Goal: Task Accomplishment & Management: Complete application form

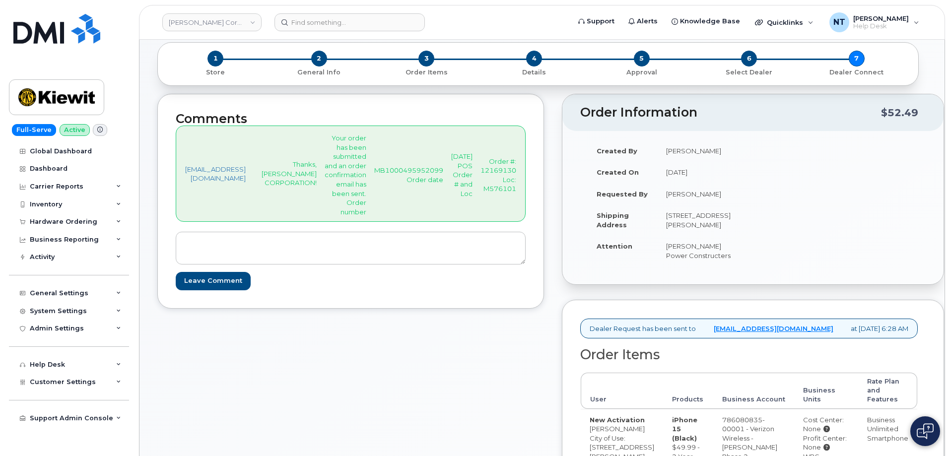
scroll to position [248, 0]
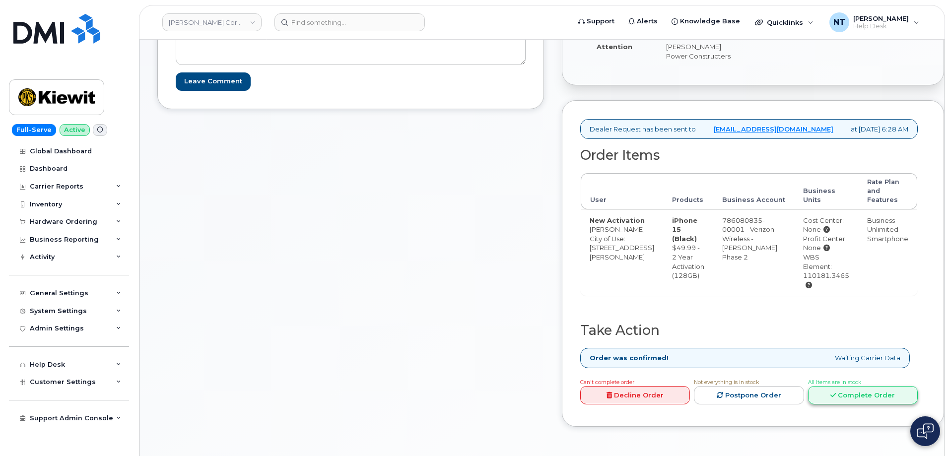
click at [868, 404] on link "Complete Order" at bounding box center [863, 395] width 110 height 18
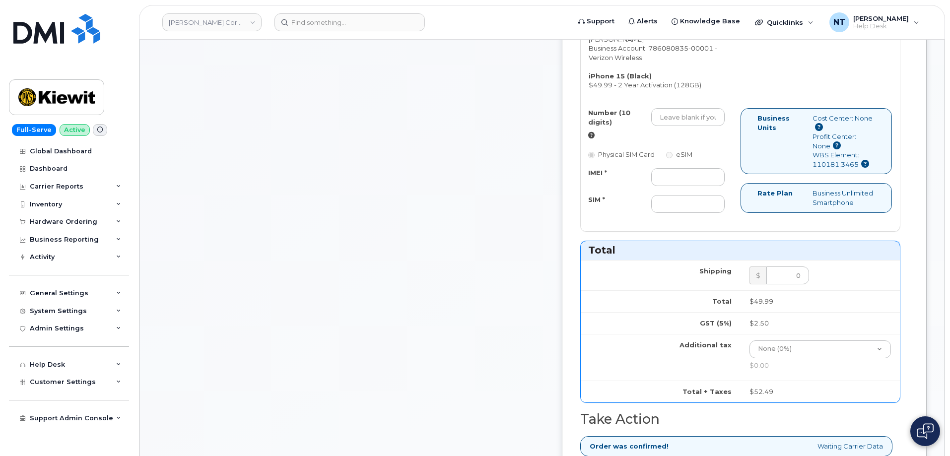
scroll to position [447, 0]
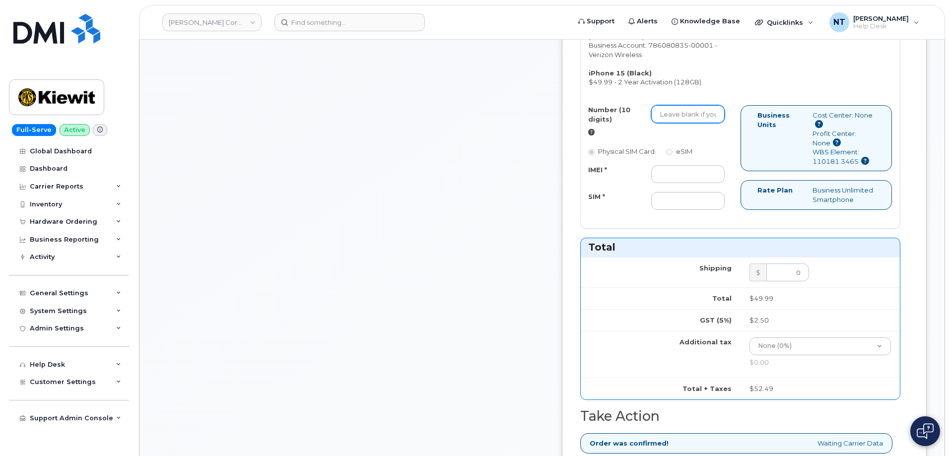
click at [696, 123] on input "Number (10 digits)" at bounding box center [687, 114] width 73 height 18
paste input "[PHONE_NUMBER]"
drag, startPoint x: 701, startPoint y: 150, endPoint x: 713, endPoint y: 153, distance: 12.8
click at [713, 123] on input "8162603174" at bounding box center [687, 114] width 73 height 18
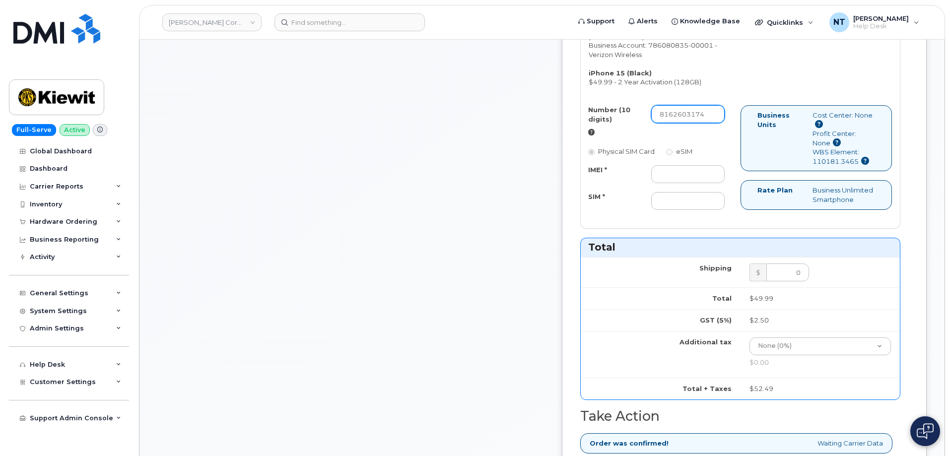
type input "8162603174"
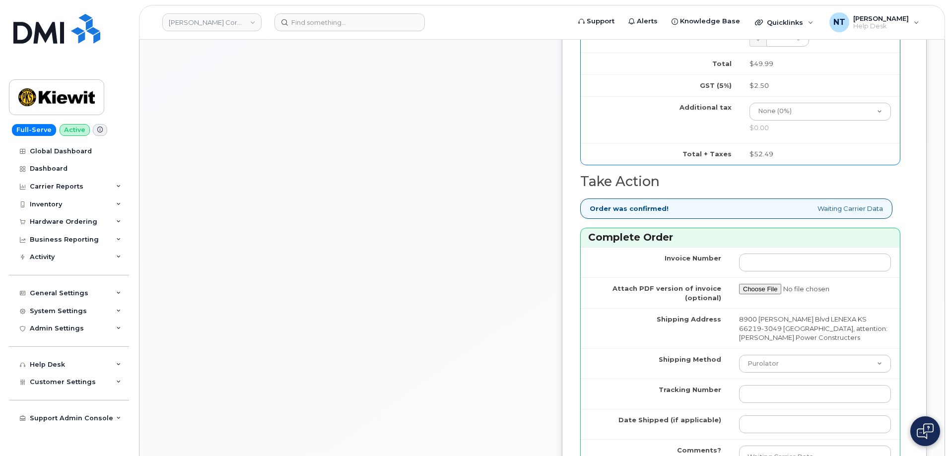
scroll to position [695, 0]
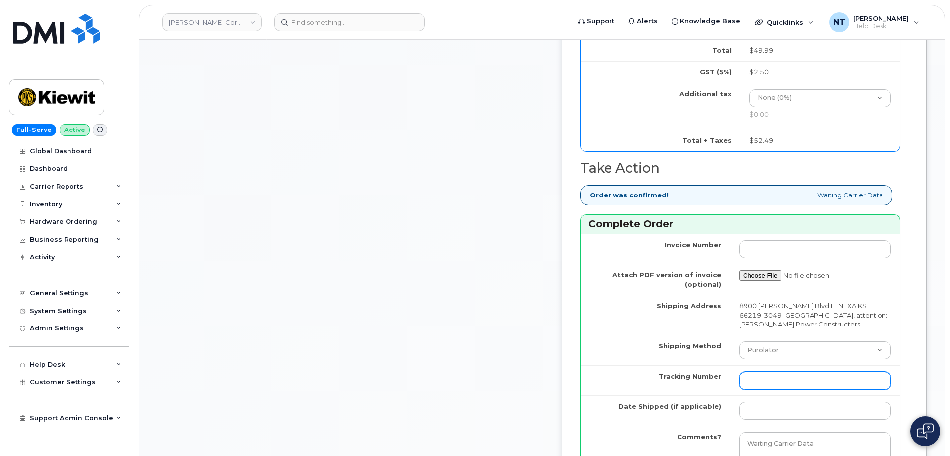
click at [780, 390] on input "Tracking Number" at bounding box center [815, 381] width 152 height 18
paste input "444401110803"
type input "444401110803"
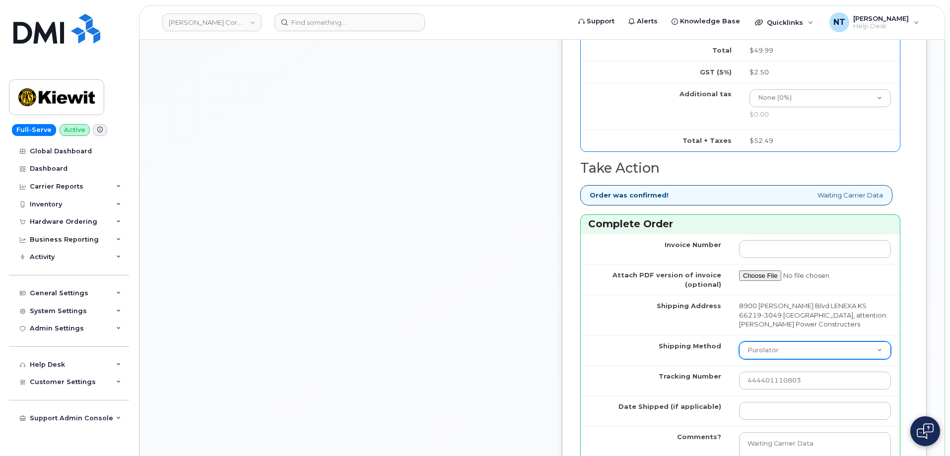
click at [762, 359] on select "Purolator UPS FedEx Canada Post Courier Other Drop Off Pick Up" at bounding box center [815, 350] width 152 height 18
select select "FedEx"
click at [739, 359] on select "Purolator UPS FedEx Canada Post Courier Other Drop Off Pick Up" at bounding box center [815, 350] width 152 height 18
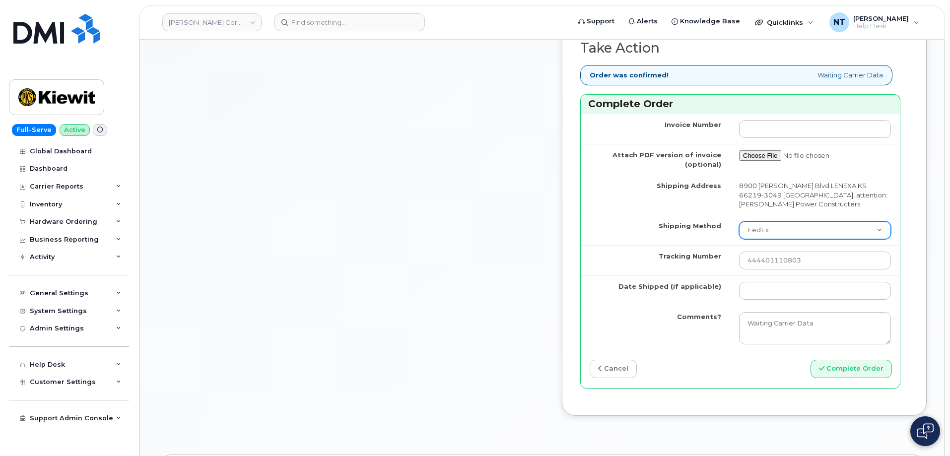
scroll to position [844, 0]
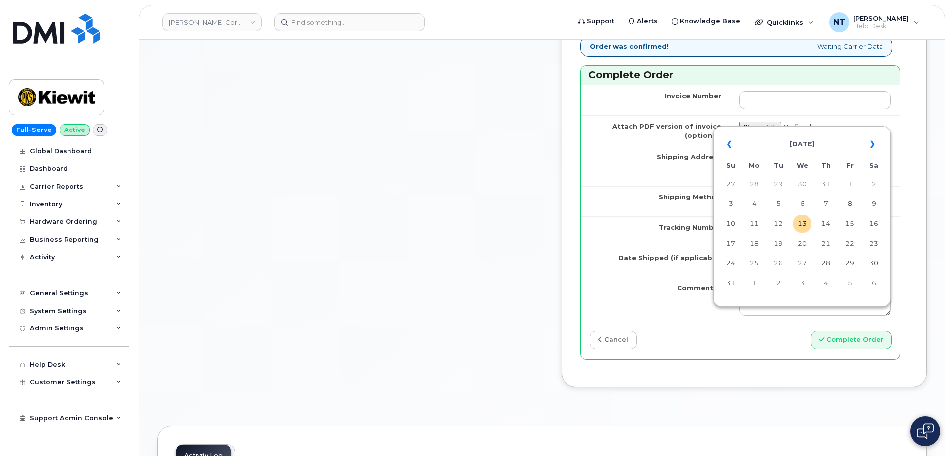
click at [748, 271] on input "Date Shipped (if applicable)" at bounding box center [815, 262] width 152 height 18
click at [806, 220] on td "13" at bounding box center [802, 224] width 18 height 18
type input "[DATE]"
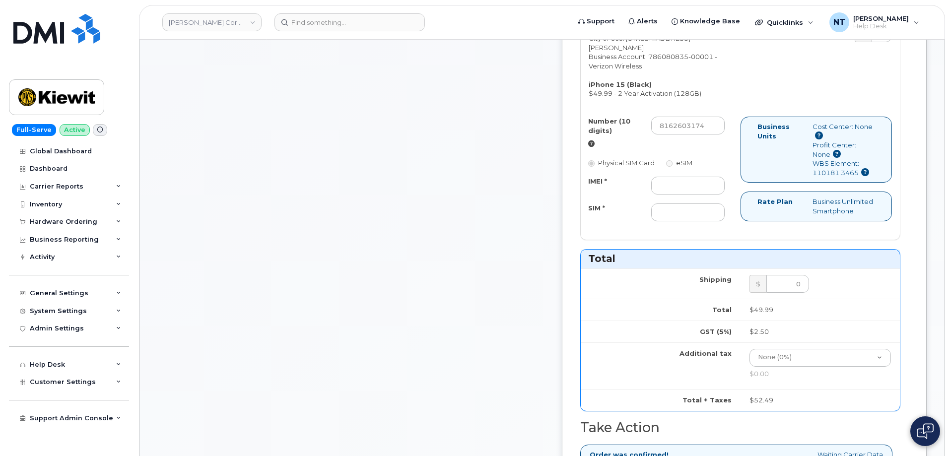
scroll to position [397, 0]
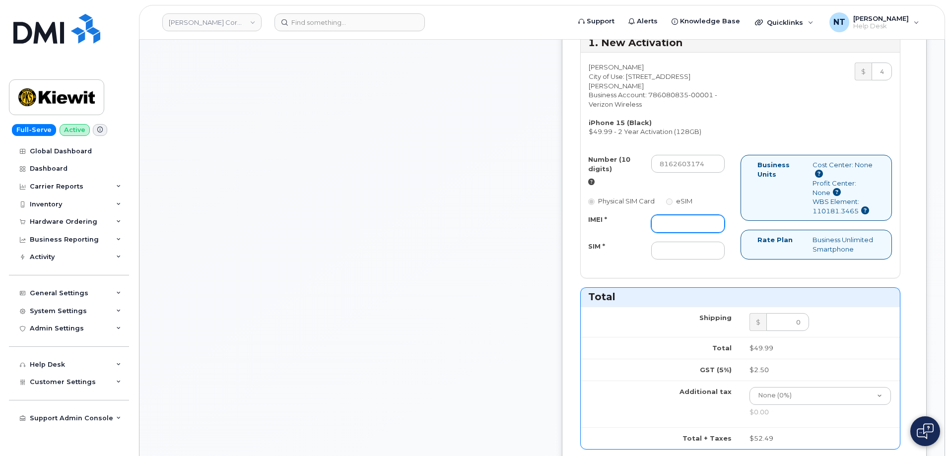
click at [696, 233] on input "IMEI *" at bounding box center [687, 224] width 73 height 18
paste input "355135956141720"
type input "355135956141720"
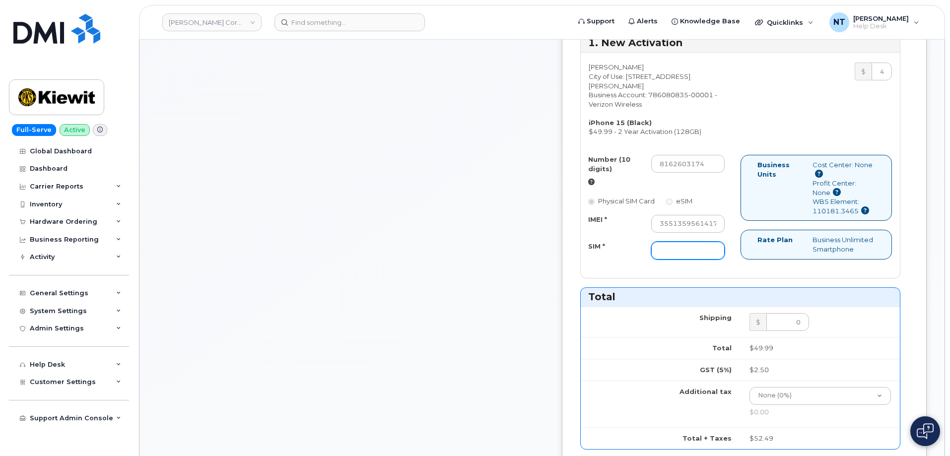
click at [709, 260] on input "SIM *" at bounding box center [687, 251] width 73 height 18
paste input "89049032007208888800192869506111"
type input "89049032007208888800192869506111"
click at [725, 233] on input "355135956141720" at bounding box center [687, 224] width 73 height 18
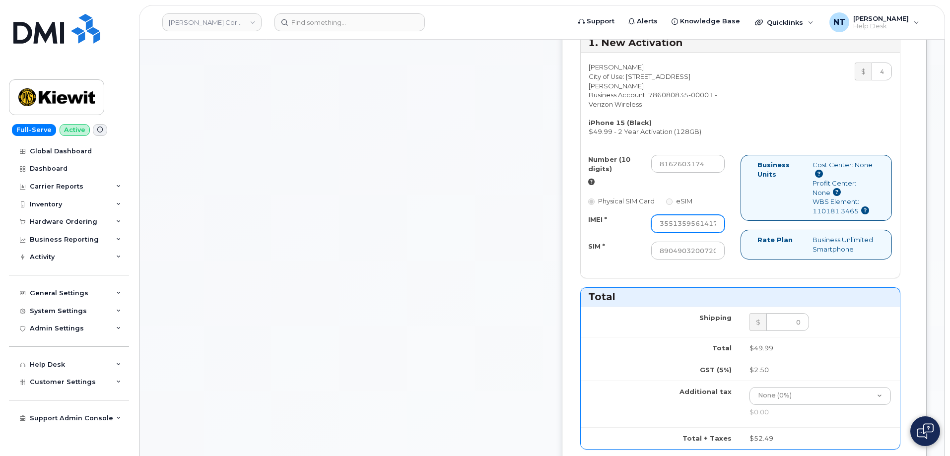
scroll to position [0, 20]
drag, startPoint x: 729, startPoint y: 261, endPoint x: 766, endPoint y: 265, distance: 37.5
click at [766, 265] on div "Number (10 digits) 8162603174 Physical SIM Card eSIM IMEI * 355135956141720 SIM…" at bounding box center [740, 212] width 319 height 114
click at [740, 264] on div "Number (10 digits) 8162603174 Physical SIM Card eSIM IMEI * 355135956141720 SIM…" at bounding box center [661, 212] width 160 height 114
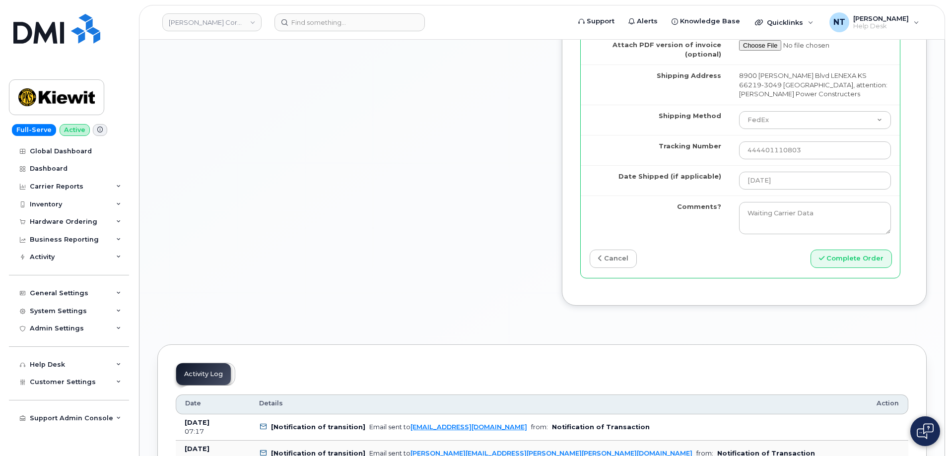
scroll to position [943, 0]
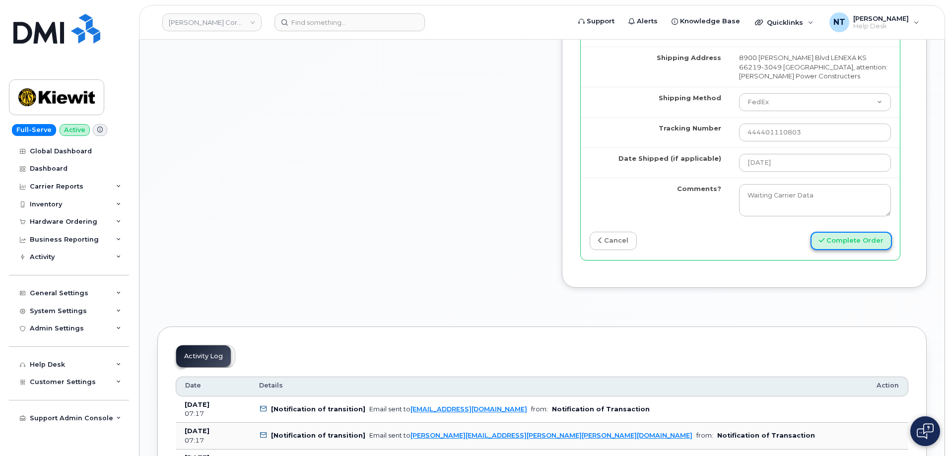
click at [857, 250] on button "Complete Order" at bounding box center [850, 241] width 81 height 18
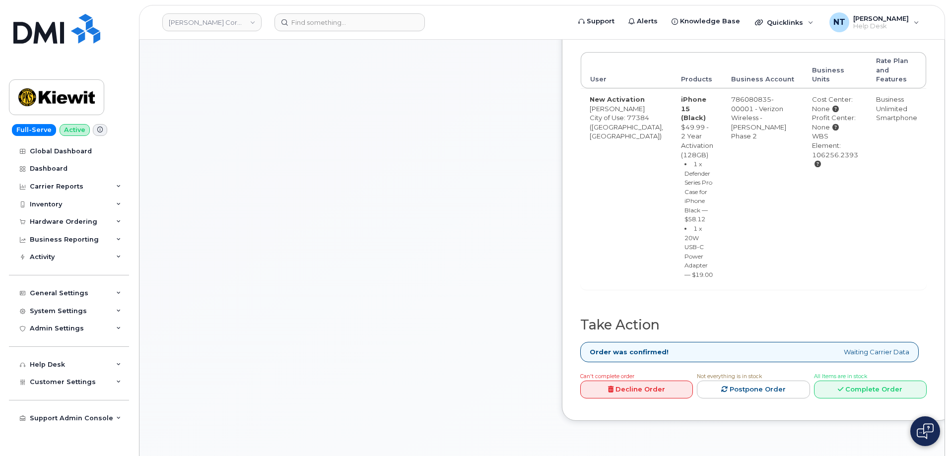
scroll to position [397, 0]
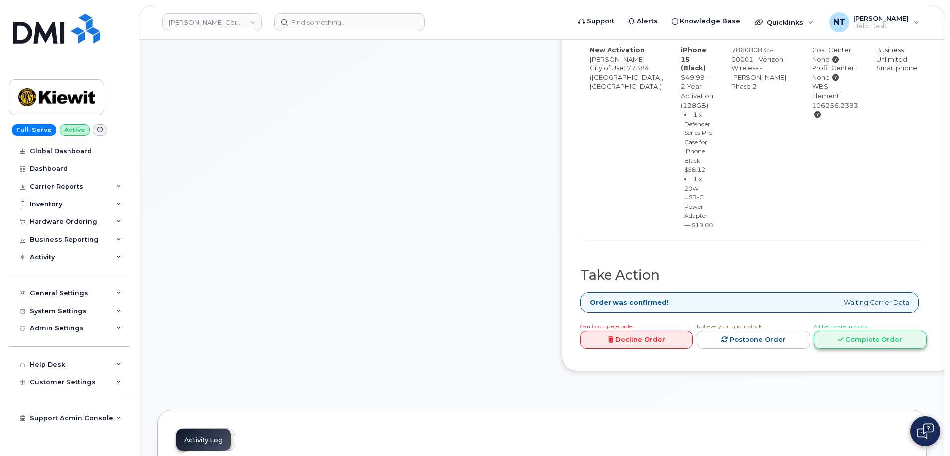
click at [862, 349] on link "Complete Order" at bounding box center [870, 340] width 113 height 18
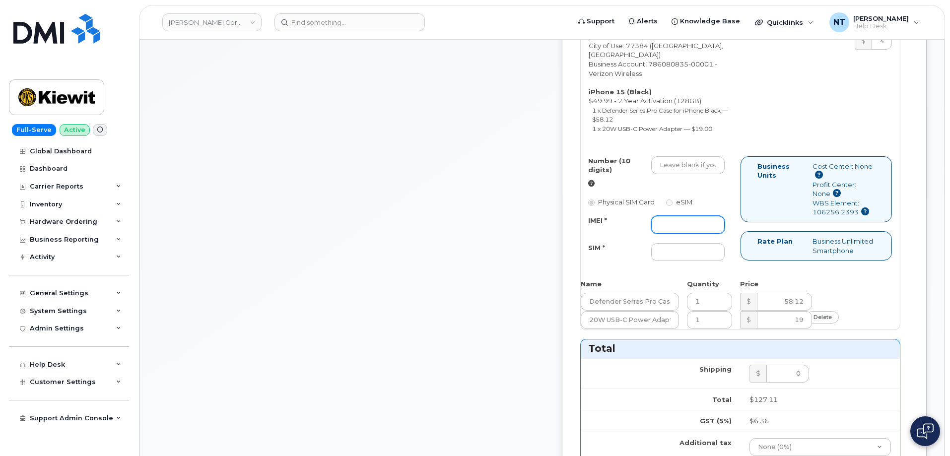
click at [713, 234] on input "IMEI *" at bounding box center [687, 225] width 73 height 18
paste input "355135955910992"
type input "355135955910992"
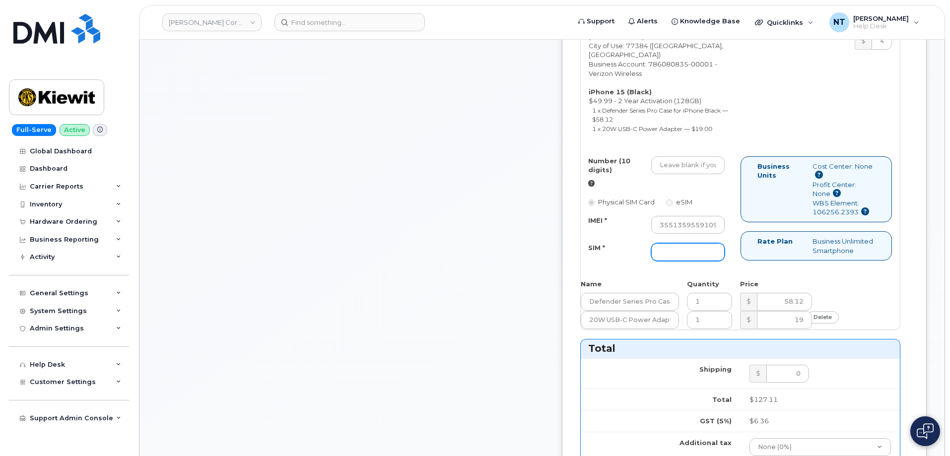
click at [694, 261] on input "SIM *" at bounding box center [687, 252] width 73 height 18
paste input "89049032007208888800208514951846"
type input "89049032007208888800208514951846"
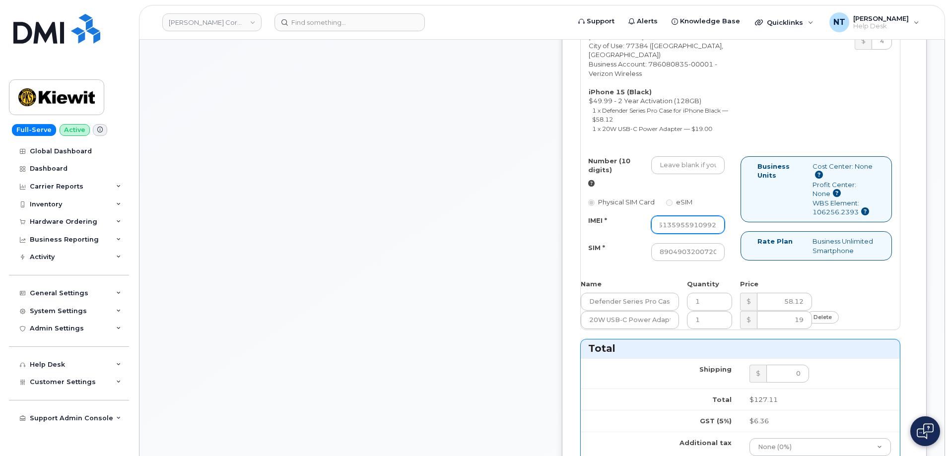
drag, startPoint x: 716, startPoint y: 301, endPoint x: 755, endPoint y: 301, distance: 39.2
click at [740, 270] on div "Number (10 digits) Physical SIM Card eSIM IMEI * 355135955910992 SIM * 89049032…" at bounding box center [661, 213] width 160 height 114
drag, startPoint x: 707, startPoint y: 239, endPoint x: 741, endPoint y: 238, distance: 34.8
click at [707, 174] on input "Number (10 digits)" at bounding box center [687, 165] width 73 height 18
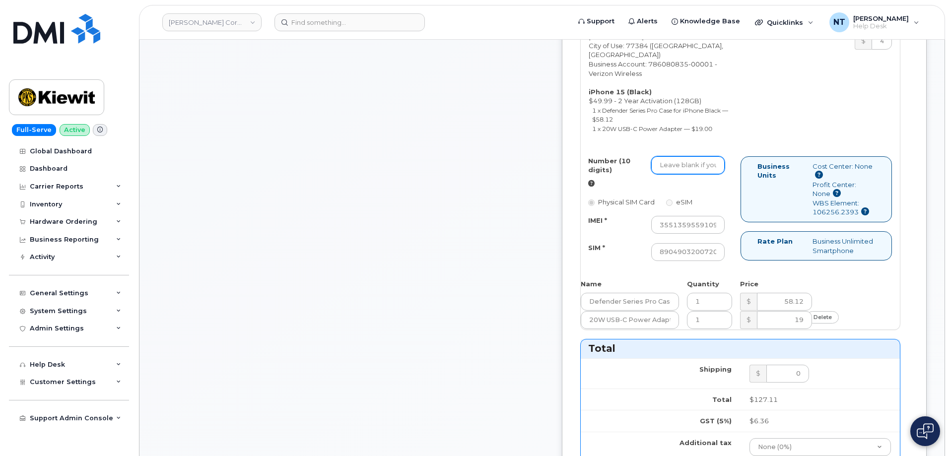
paste input "346-878-0261"
drag, startPoint x: 699, startPoint y: 240, endPoint x: 713, endPoint y: 242, distance: 14.0
click at [713, 174] on input "3468780261" at bounding box center [687, 165] width 73 height 18
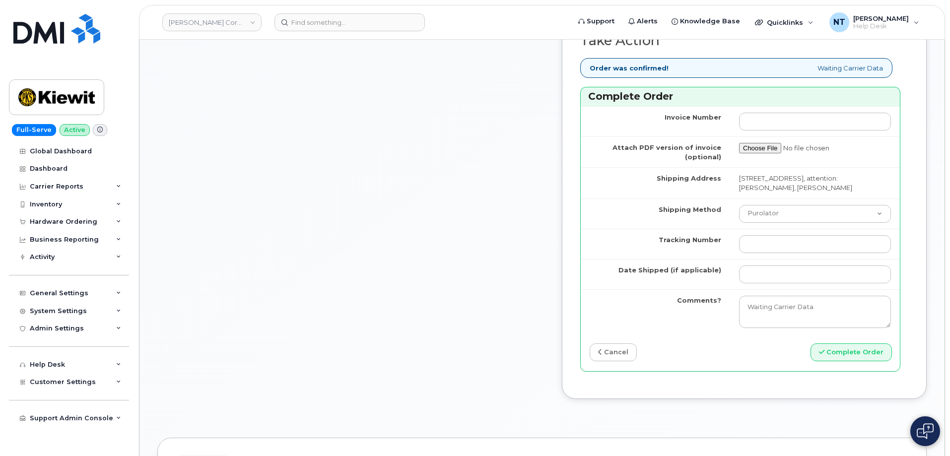
scroll to position [893, 0]
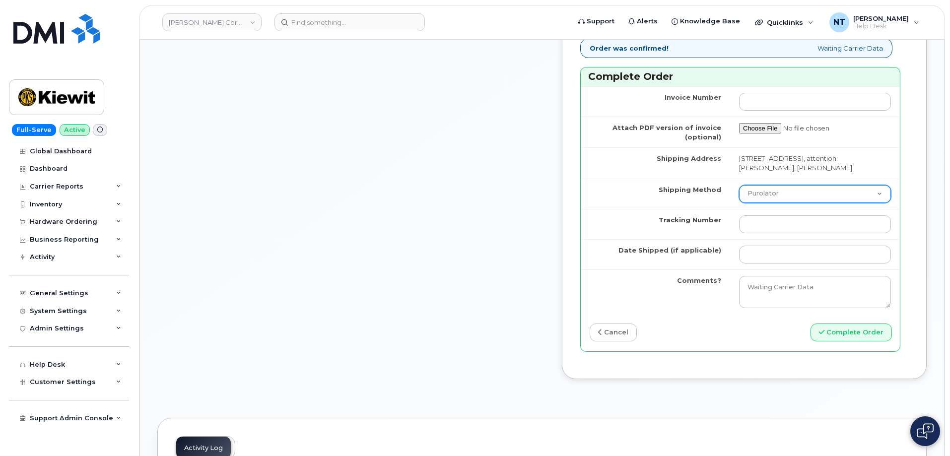
type input "3468780261"
click at [790, 203] on select "Purolator UPS FedEx Canada Post Courier Other Drop Off Pick Up" at bounding box center [815, 194] width 152 height 18
select select "FedEx"
click at [739, 203] on select "Purolator UPS FedEx Canada Post Courier Other Drop Off Pick Up" at bounding box center [815, 194] width 152 height 18
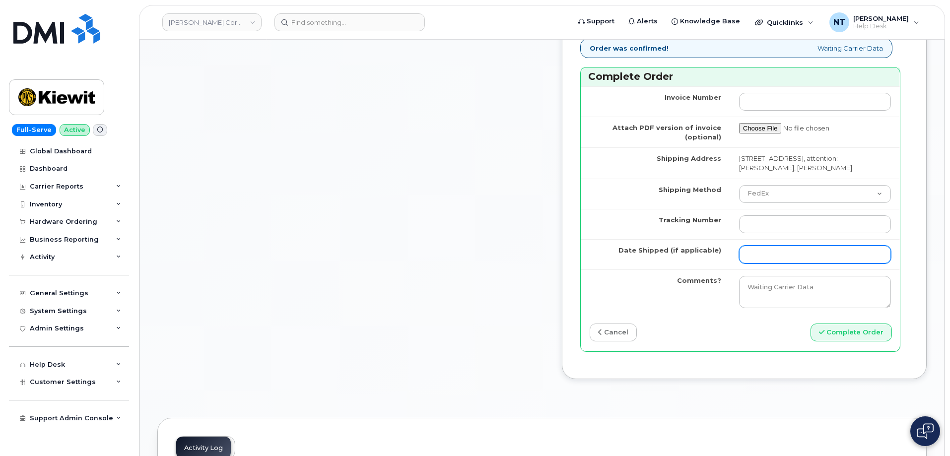
drag, startPoint x: 755, startPoint y: 348, endPoint x: 761, endPoint y: 351, distance: 7.1
click at [755, 264] on input "Date Shipped (if applicable)" at bounding box center [815, 255] width 152 height 18
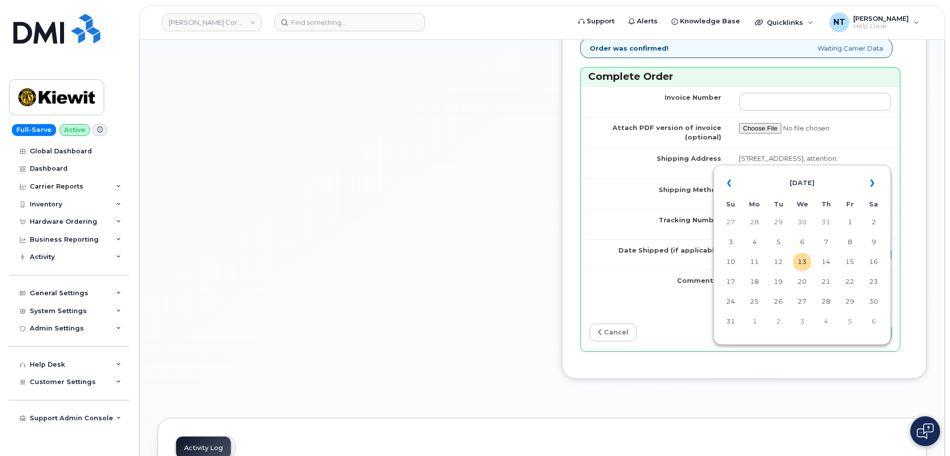
type input "[DATE]"
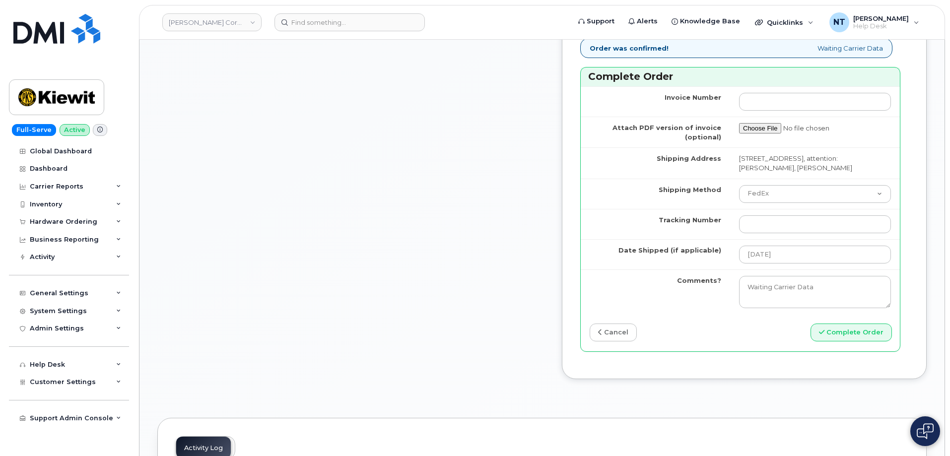
click at [771, 233] on input "Tracking Number" at bounding box center [815, 224] width 152 height 18
paste input "444401110814"
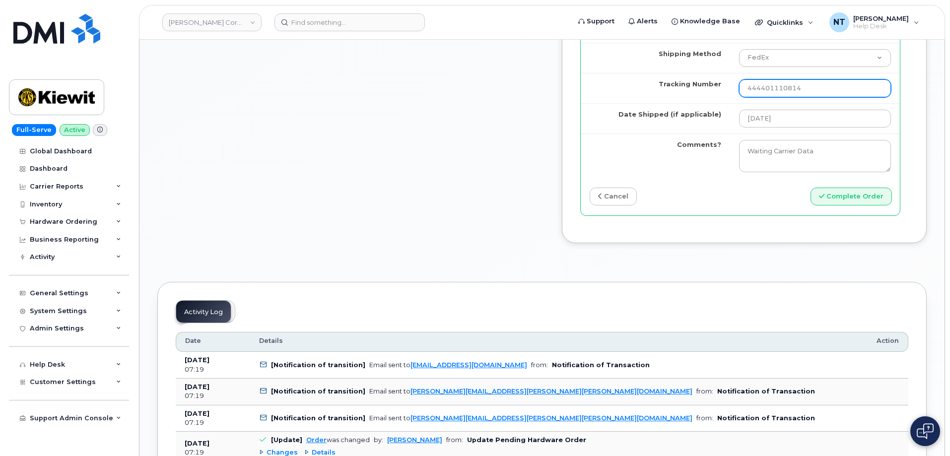
scroll to position [1042, 0]
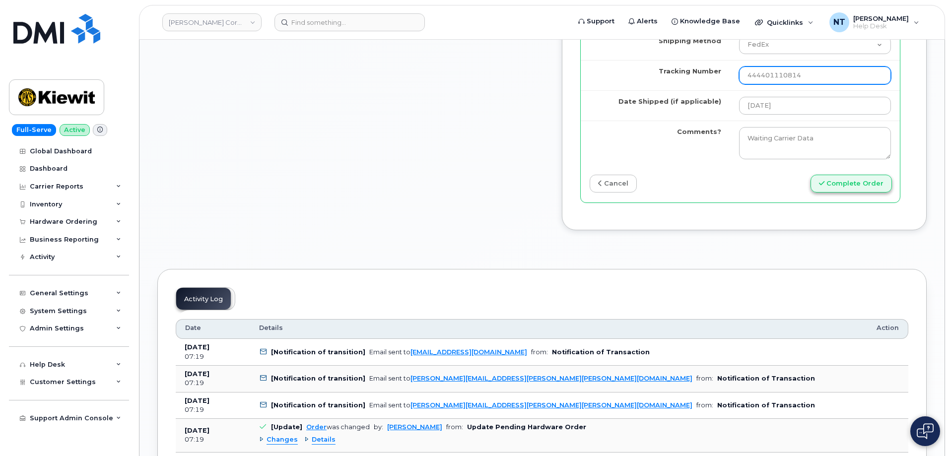
type input "444401110814"
drag, startPoint x: 851, startPoint y: 288, endPoint x: 423, endPoint y: 197, distance: 437.9
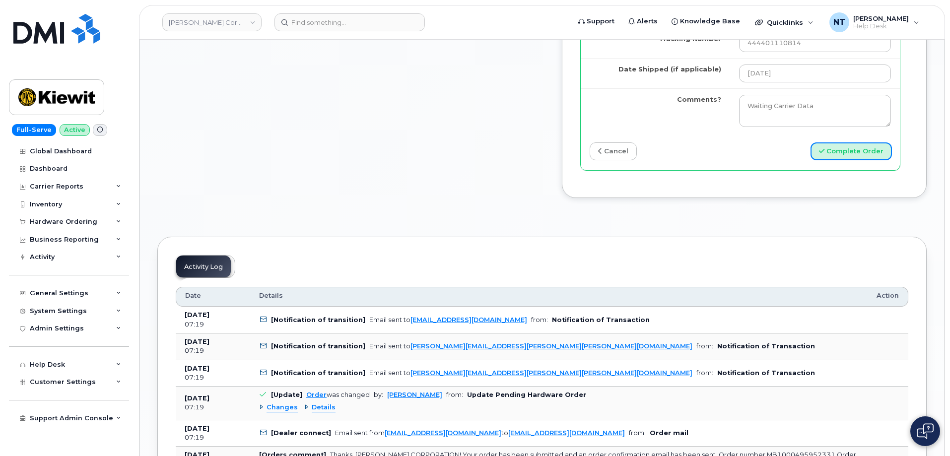
scroll to position [1092, 0]
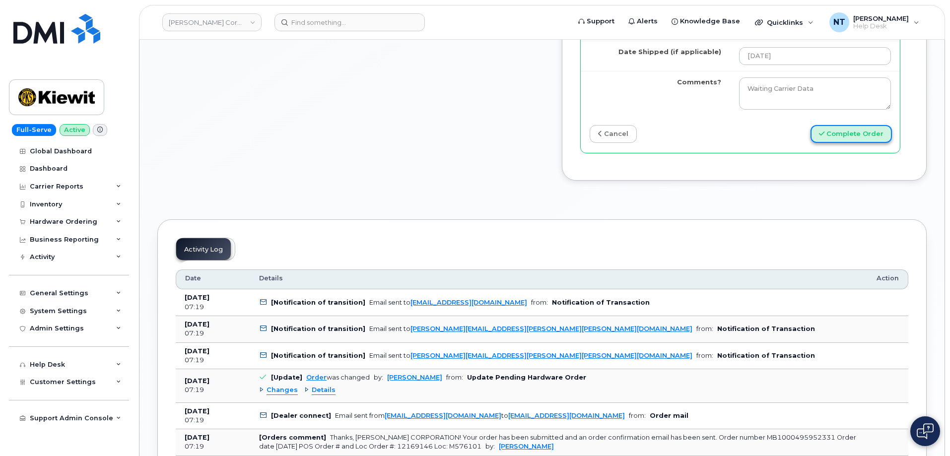
click at [857, 143] on button "Complete Order" at bounding box center [850, 134] width 81 height 18
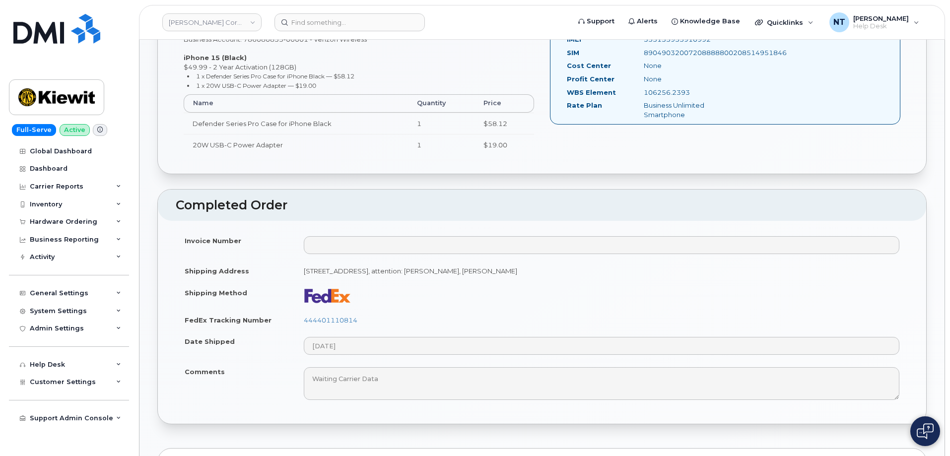
scroll to position [347, 0]
